Goal: Browse casually

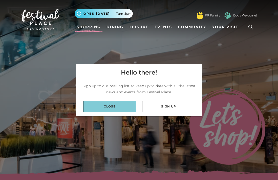
click at [125, 107] on link "Close" at bounding box center [109, 106] width 53 height 11
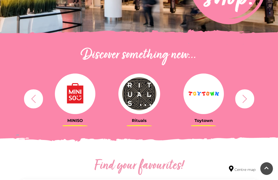
scroll to position [142, 0]
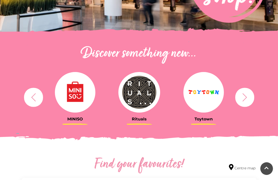
click at [243, 99] on icon "button" at bounding box center [244, 96] width 9 height 9
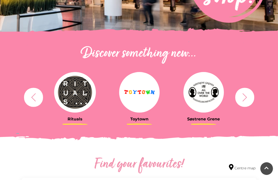
click at [243, 99] on icon "button" at bounding box center [244, 96] width 9 height 9
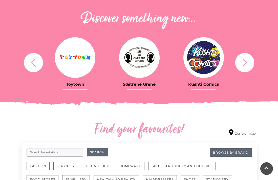
scroll to position [192, 0]
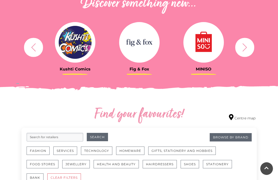
click at [241, 49] on icon "button" at bounding box center [244, 47] width 9 height 9
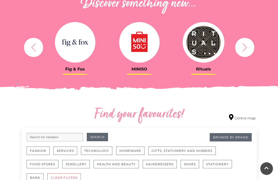
click at [241, 49] on icon "button" at bounding box center [244, 47] width 9 height 9
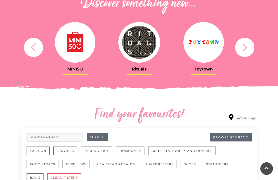
click at [241, 49] on icon "button" at bounding box center [244, 47] width 9 height 9
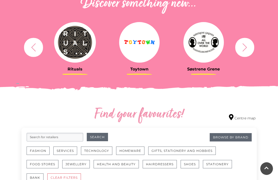
click at [241, 49] on icon "button" at bounding box center [244, 47] width 9 height 9
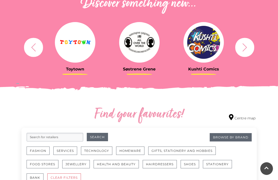
click at [241, 49] on icon "button" at bounding box center [244, 47] width 9 height 9
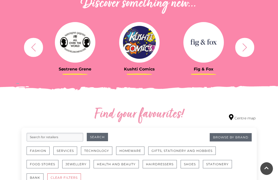
click at [241, 49] on icon "button" at bounding box center [244, 47] width 9 height 9
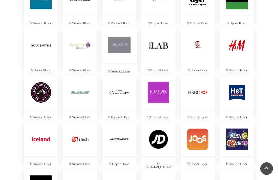
scroll to position [601, 0]
